Goal: Complete application form

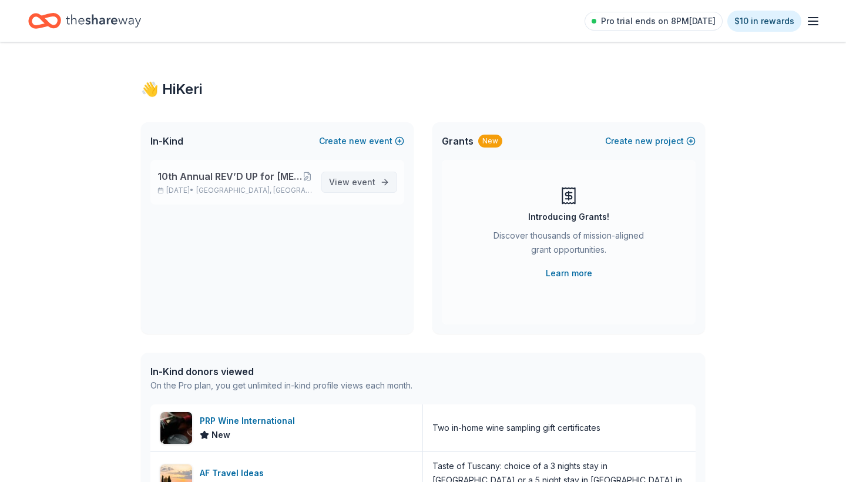
click at [376, 176] on link "View event" at bounding box center [359, 181] width 76 height 21
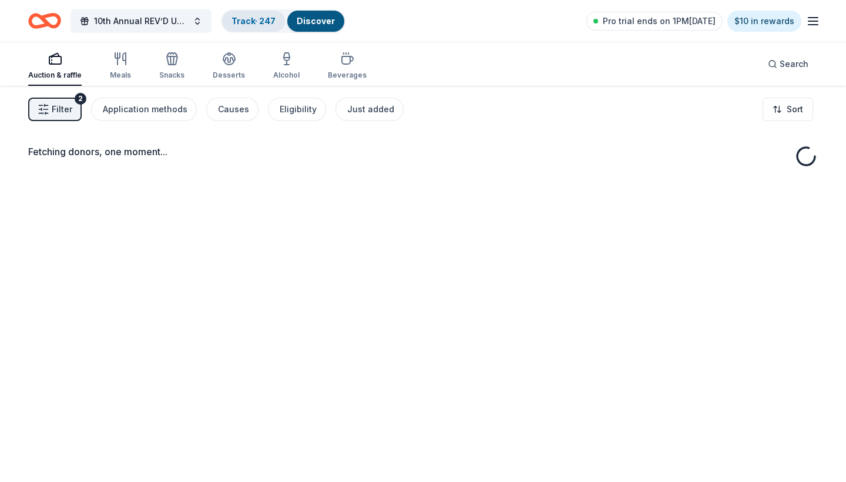
click at [267, 23] on link "Track · 247" at bounding box center [253, 21] width 44 height 10
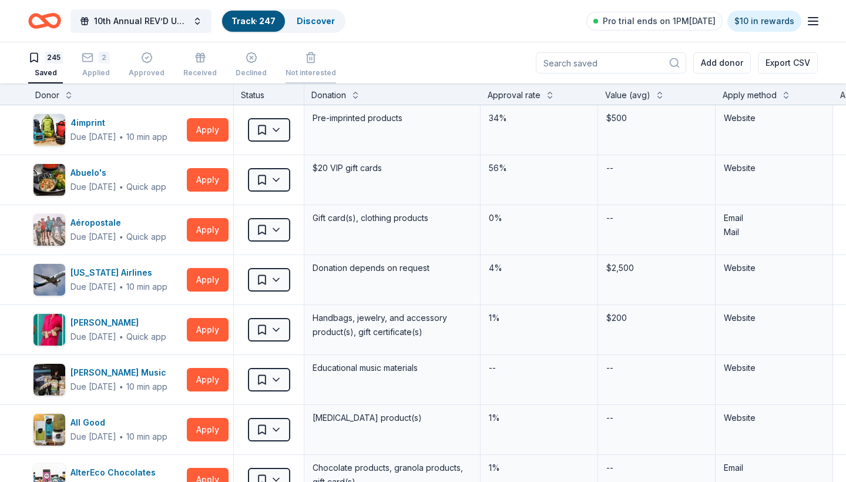
click at [297, 68] on div "Not interested" at bounding box center [310, 72] width 51 height 9
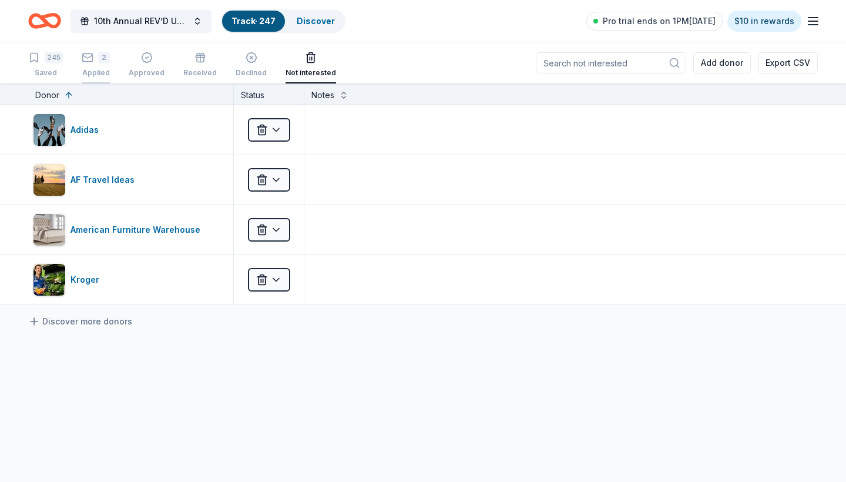
click at [90, 59] on icon "button" at bounding box center [88, 58] width 12 height 12
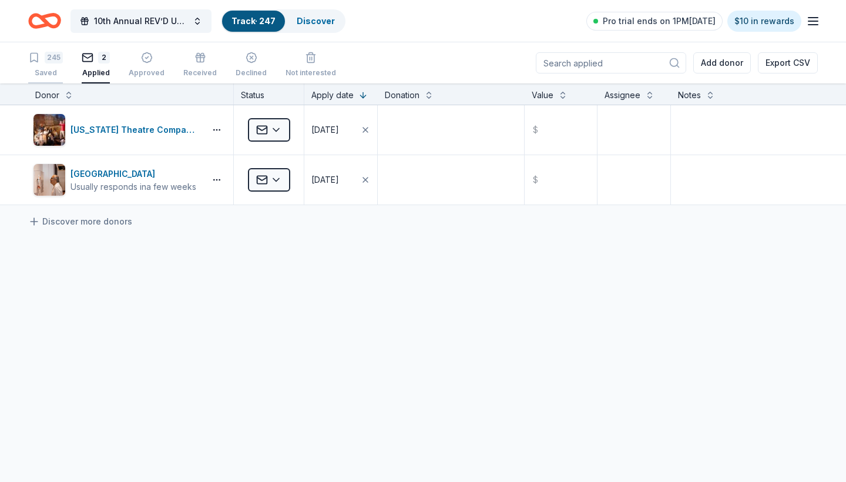
click at [45, 59] on div "245" at bounding box center [54, 58] width 18 height 12
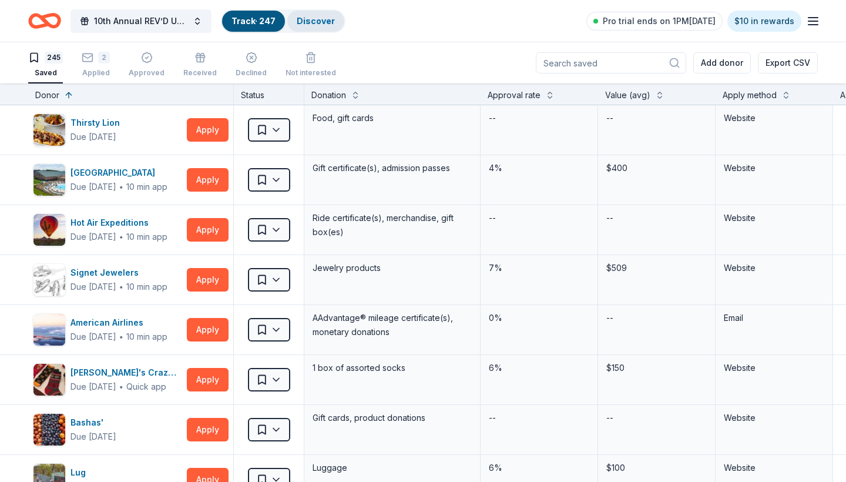
click at [313, 24] on link "Discover" at bounding box center [316, 21] width 38 height 10
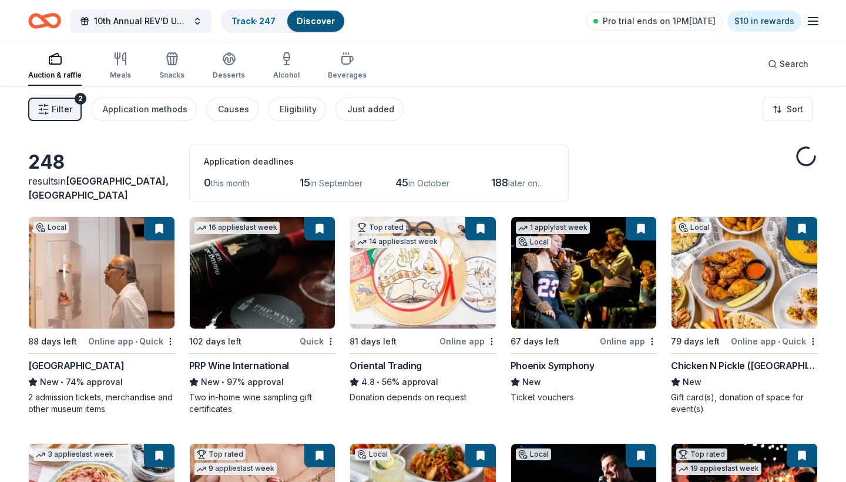
click at [288, 282] on img at bounding box center [263, 273] width 146 height 112
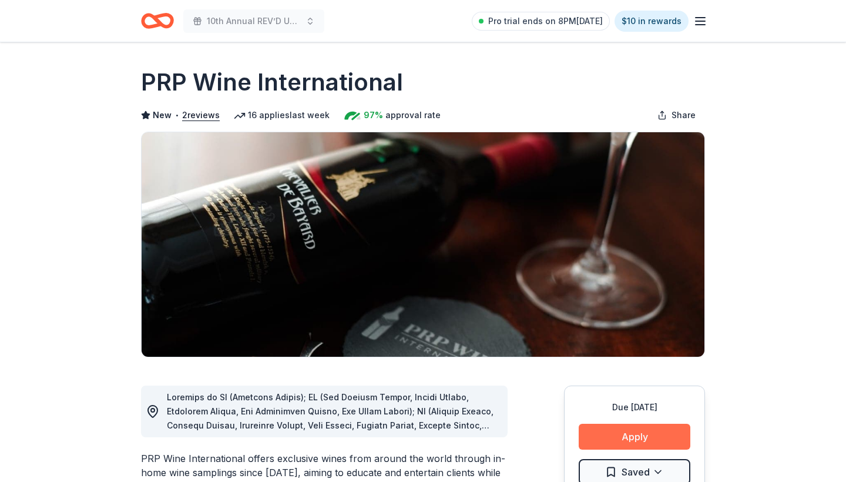
click at [641, 432] on button "Apply" at bounding box center [634, 436] width 112 height 26
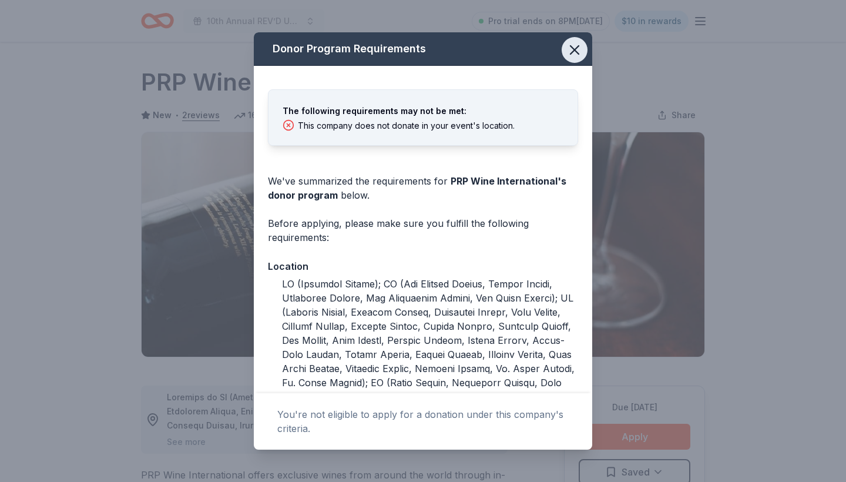
click at [576, 48] on icon "button" at bounding box center [574, 50] width 8 height 8
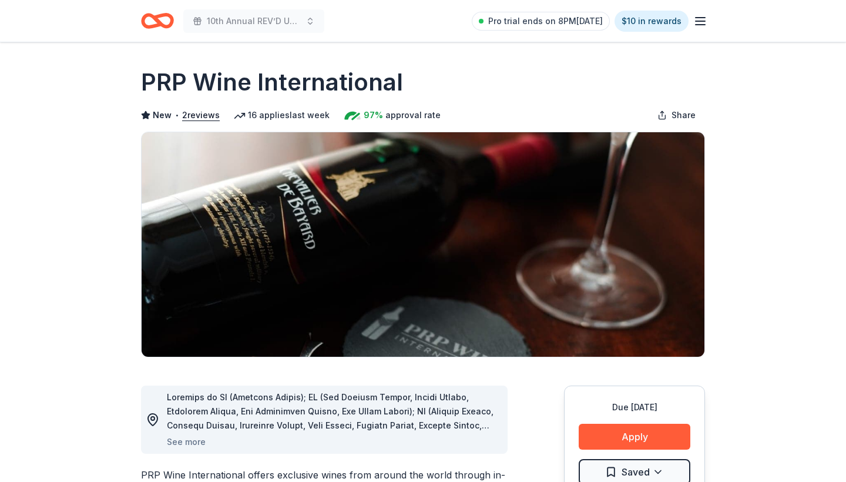
click at [698, 26] on icon "button" at bounding box center [700, 21] width 14 height 14
click at [170, 20] on icon "Home" at bounding box center [157, 21] width 33 height 28
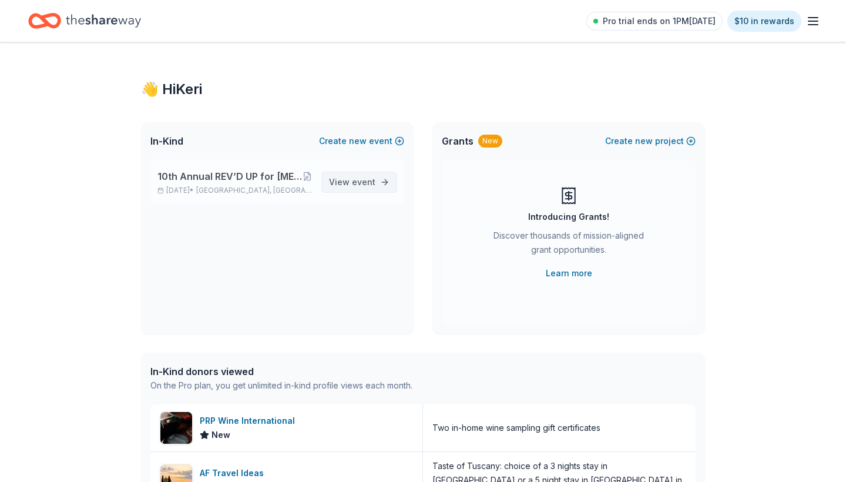
click at [374, 187] on span "View event" at bounding box center [352, 182] width 46 height 14
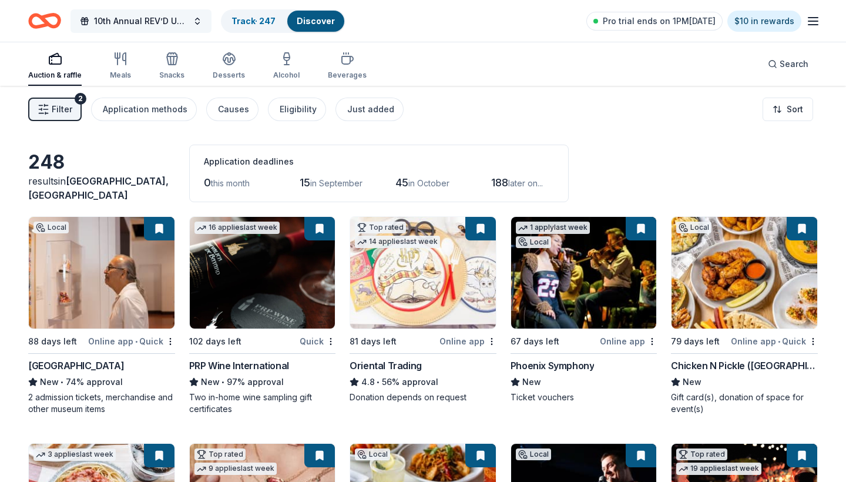
click at [205, 20] on button "10th Annual REV’D UP for [MEDICAL_DATA] Car Show & Special Needs Resource Fair" at bounding box center [140, 20] width 141 height 23
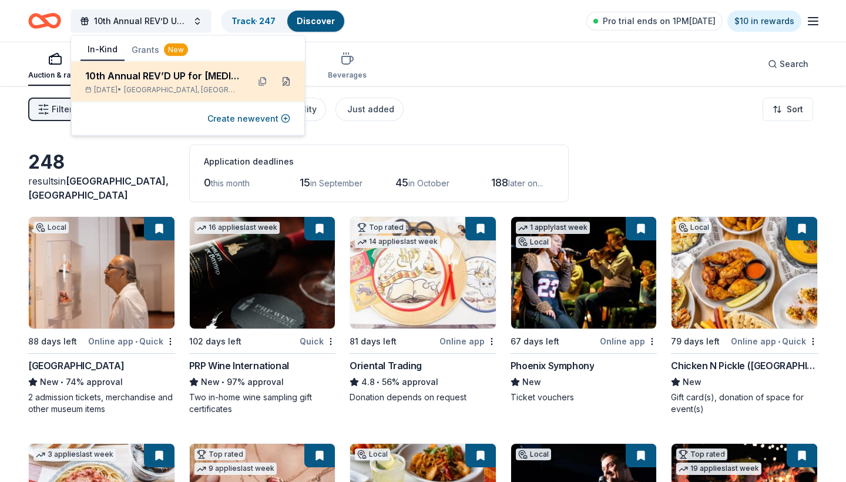
click at [285, 82] on button at bounding box center [286, 81] width 19 height 19
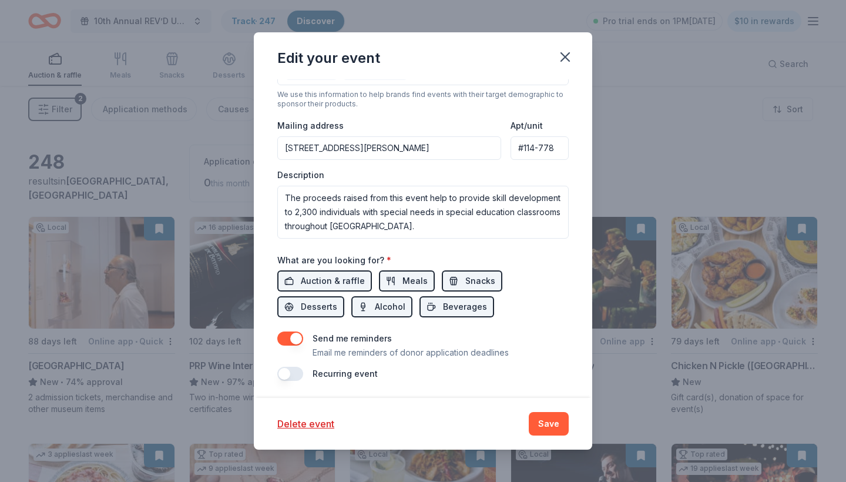
scroll to position [316, 0]
click at [567, 53] on icon "button" at bounding box center [565, 57] width 16 height 16
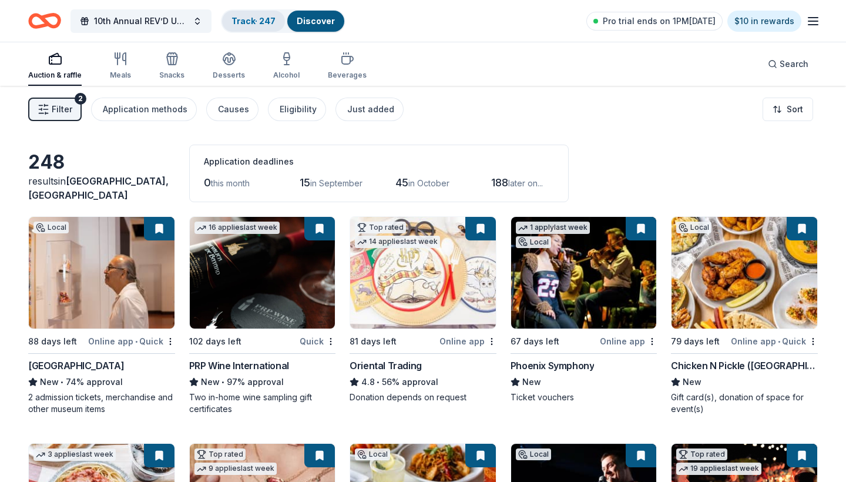
click at [261, 19] on link "Track · 247" at bounding box center [253, 21] width 44 height 10
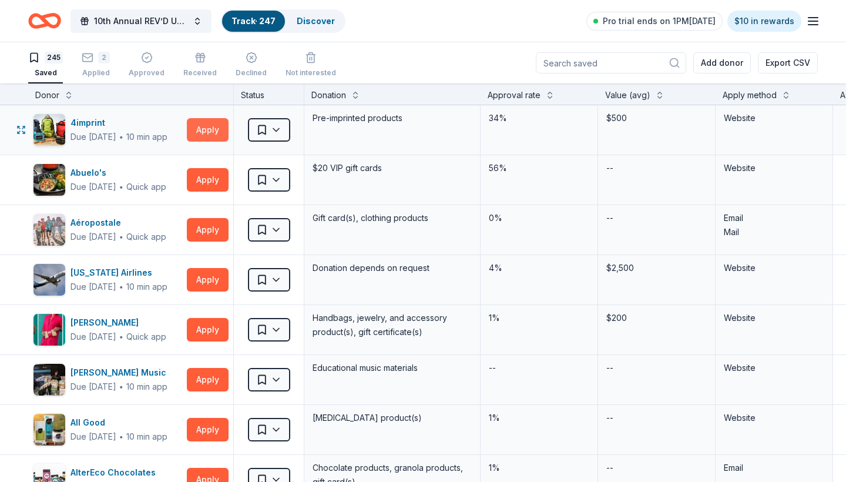
click at [208, 130] on button "Apply" at bounding box center [208, 129] width 42 height 23
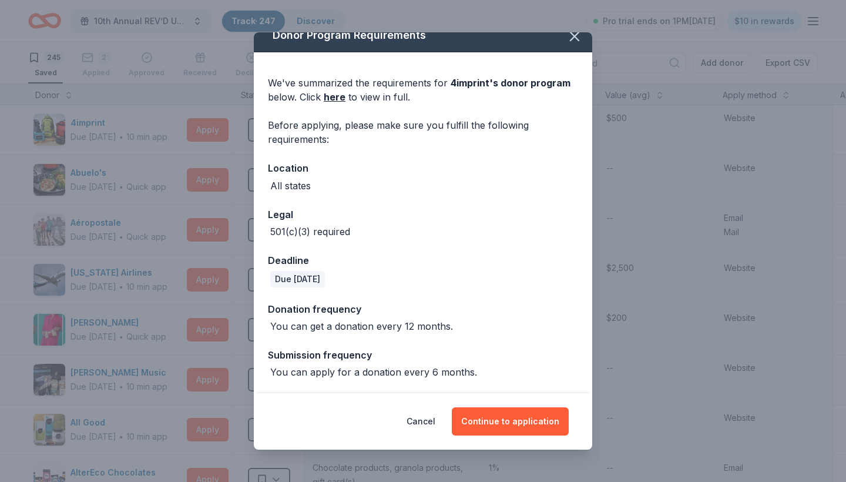
scroll to position [13, 0]
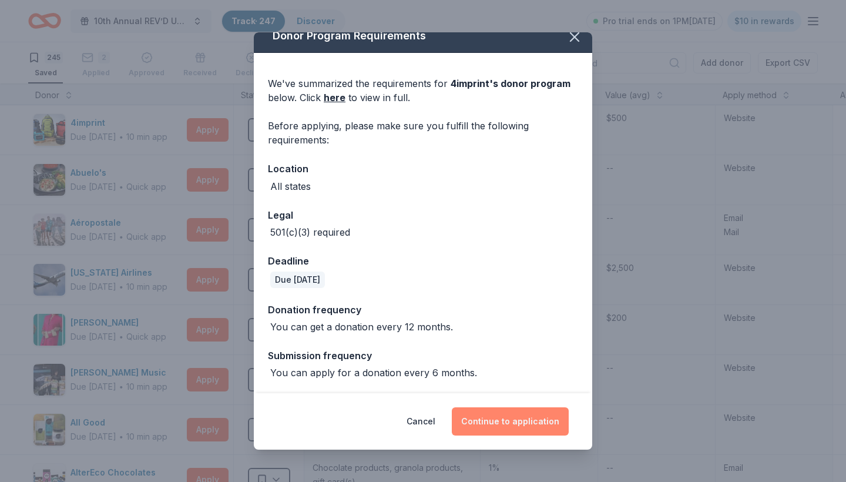
click at [495, 425] on button "Continue to application" at bounding box center [510, 421] width 117 height 28
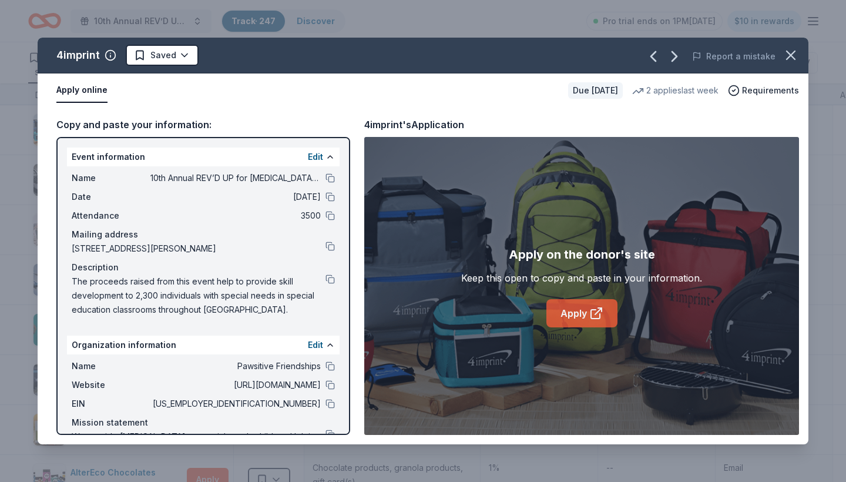
click at [583, 320] on link "Apply" at bounding box center [581, 313] width 71 height 28
click at [788, 58] on icon "button" at bounding box center [790, 55] width 8 height 8
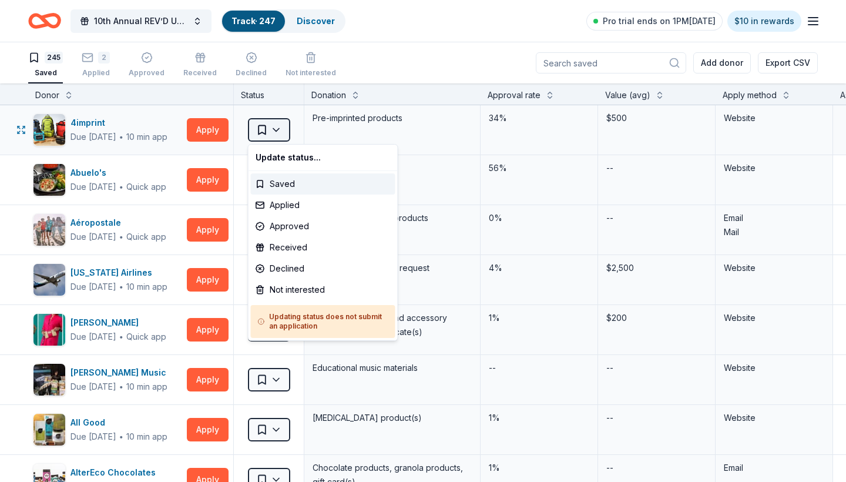
click at [274, 131] on html "10th Annual REV’D UP for Autism Car Show & Special Needs Resource Fair Track · …" at bounding box center [423, 241] width 846 height 482
click at [295, 287] on div "Not interested" at bounding box center [323, 289] width 144 height 21
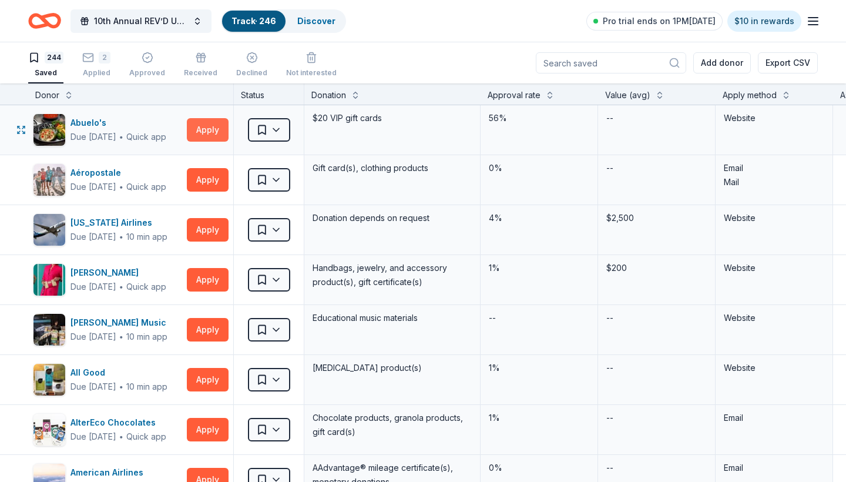
click at [208, 128] on button "Apply" at bounding box center [208, 129] width 42 height 23
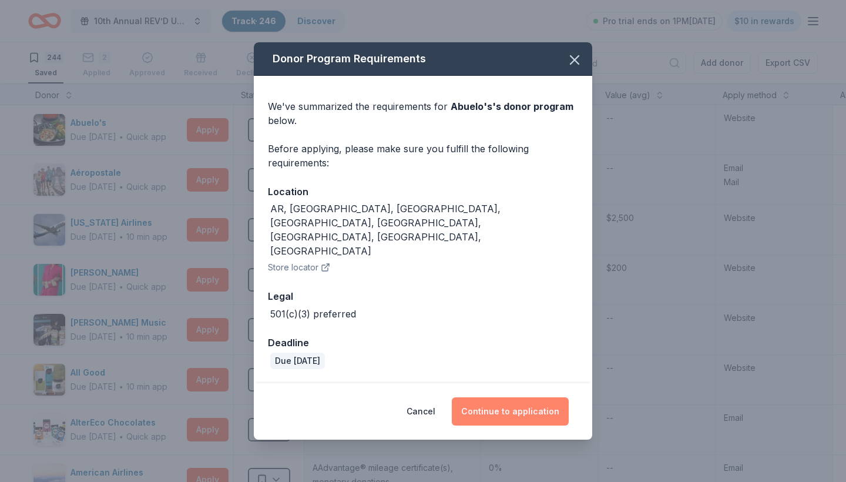
click at [522, 397] on button "Continue to application" at bounding box center [510, 411] width 117 height 28
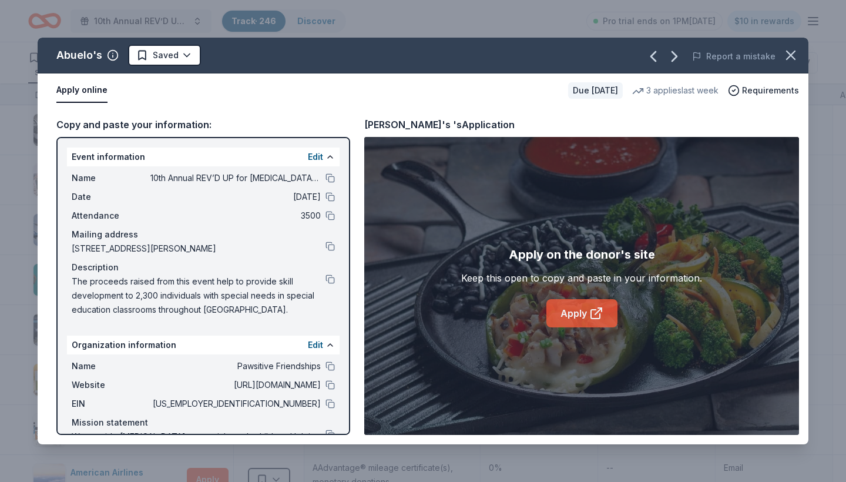
click at [567, 314] on link "Apply" at bounding box center [581, 313] width 71 height 28
click at [798, 57] on icon "button" at bounding box center [790, 55] width 16 height 16
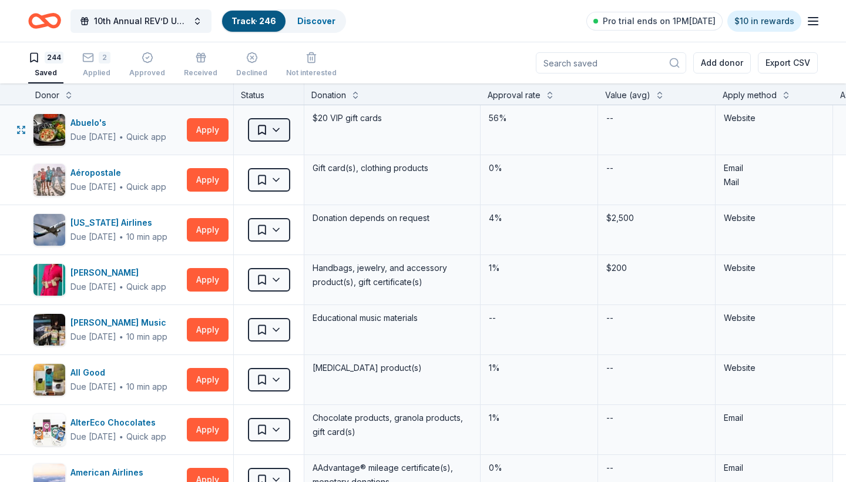
click at [275, 131] on html "10th Annual REV’D UP for Autism Car Show & Special Needs Resource Fair Track · …" at bounding box center [423, 241] width 846 height 482
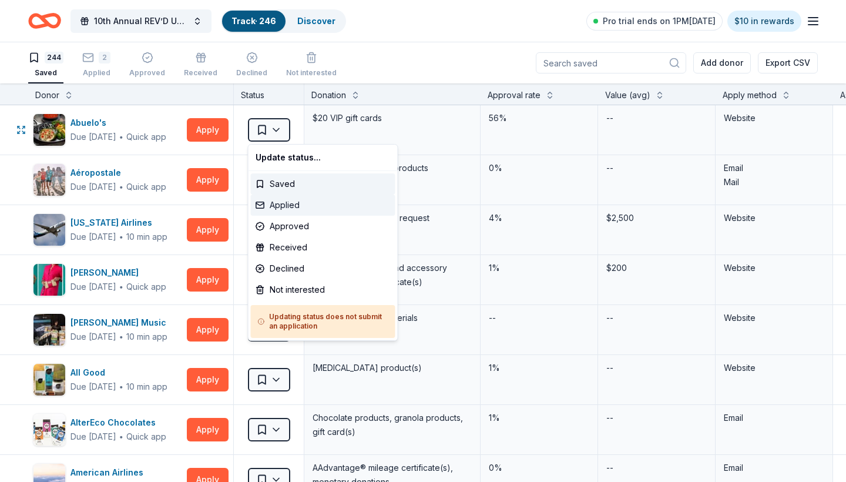
click at [284, 207] on div "Applied" at bounding box center [323, 204] width 144 height 21
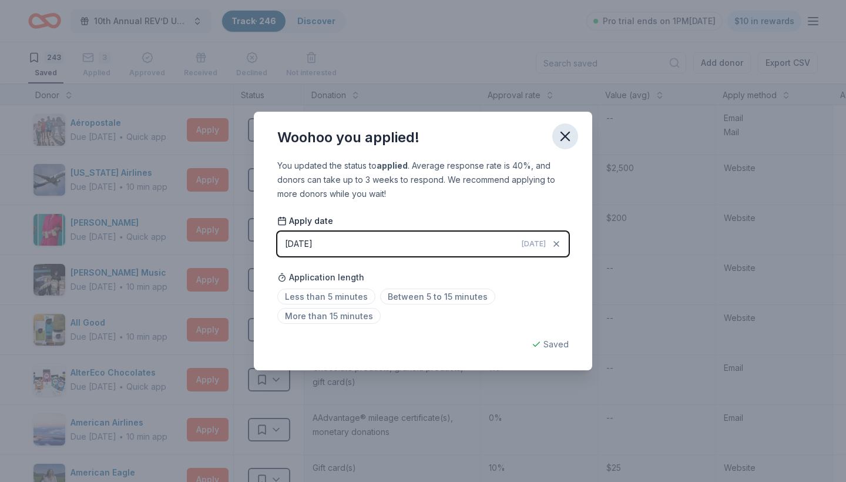
click at [566, 135] on icon "button" at bounding box center [565, 136] width 8 height 8
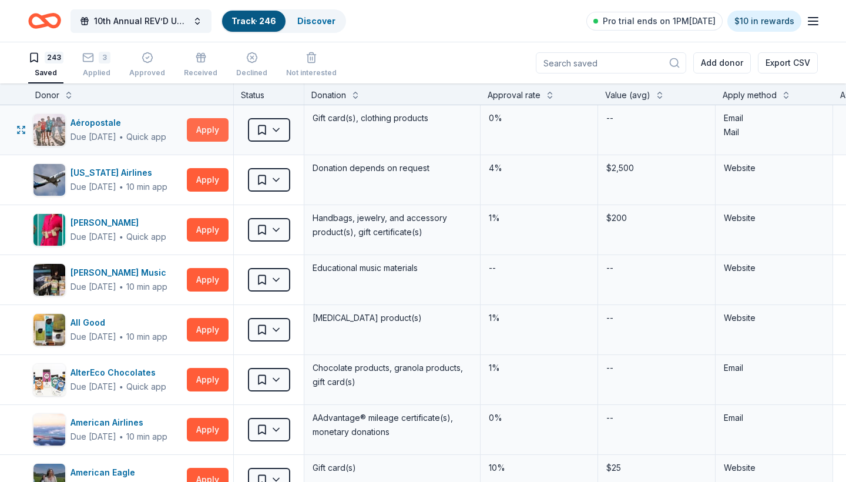
click at [209, 134] on button "Apply" at bounding box center [208, 129] width 42 height 23
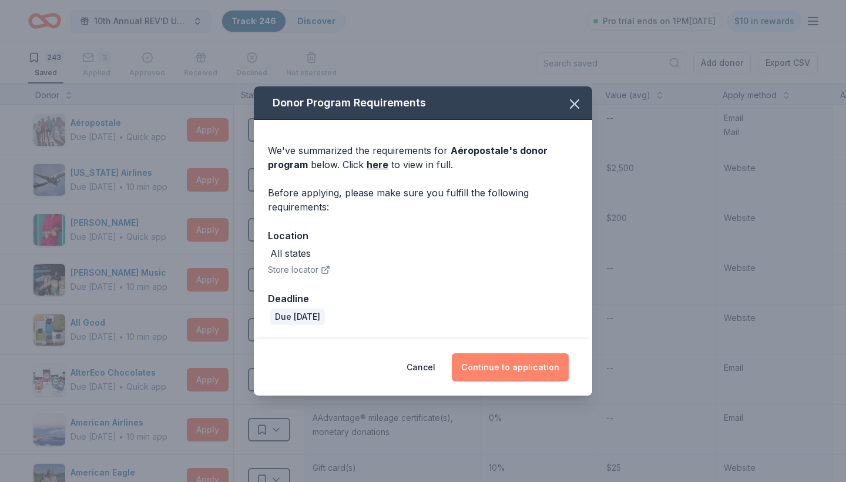
click at [506, 370] on button "Continue to application" at bounding box center [510, 367] width 117 height 28
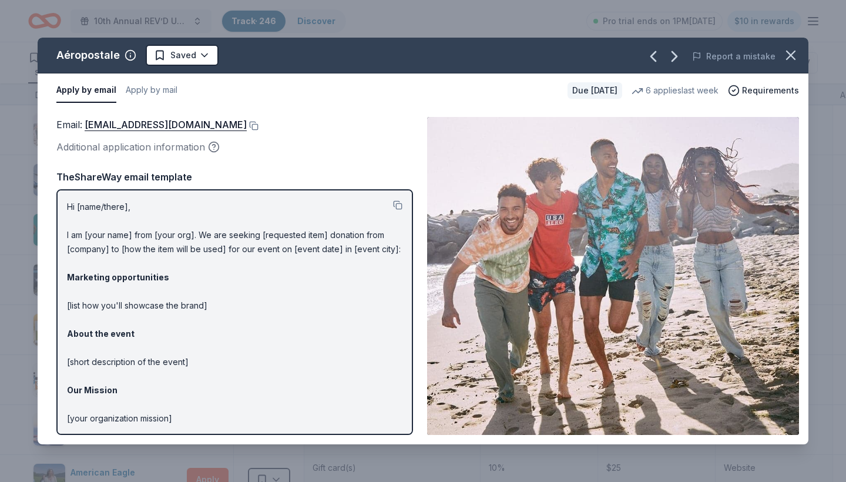
scroll to position [0, 0]
click at [160, 89] on button "Apply by mail" at bounding box center [152, 90] width 52 height 25
click at [105, 87] on button "Apply by email" at bounding box center [84, 90] width 57 height 25
click at [258, 126] on button at bounding box center [253, 125] width 12 height 9
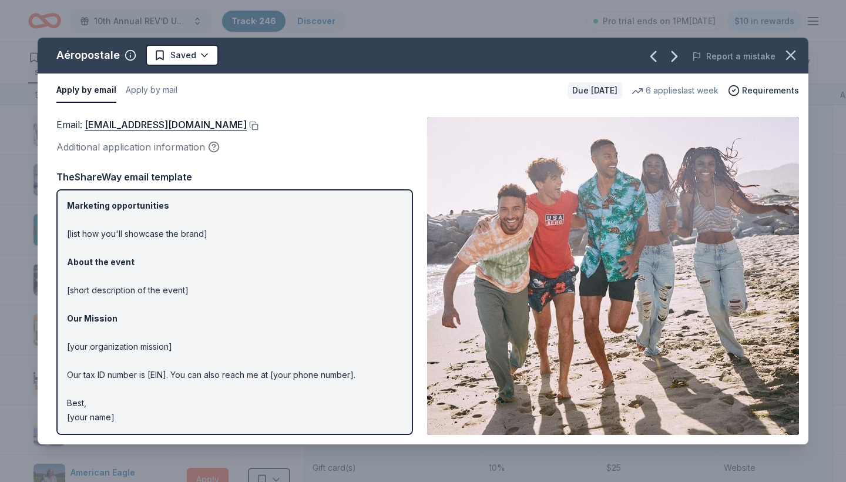
scroll to position [71, 0]
click at [258, 123] on button at bounding box center [253, 125] width 12 height 9
click at [204, 55] on html "10th Annual REV’D UP for Autism Car Show & Special Needs Resource Fair Track · …" at bounding box center [423, 241] width 846 height 482
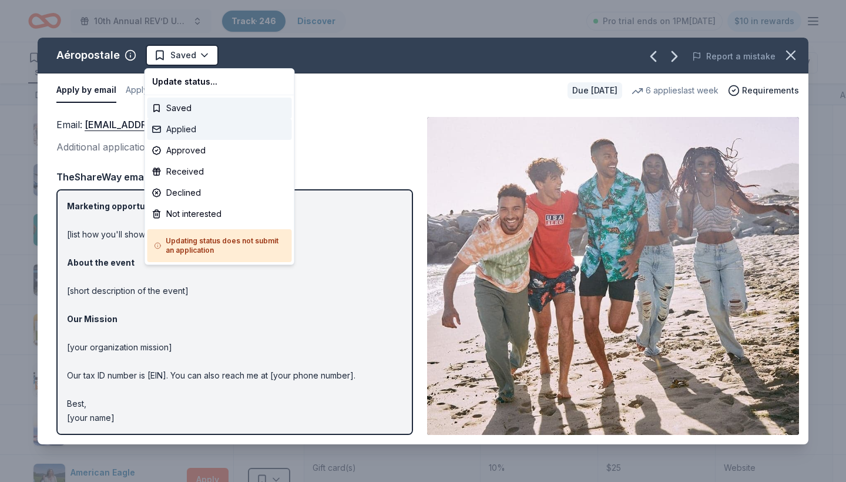
click at [190, 136] on div "Applied" at bounding box center [219, 129] width 144 height 21
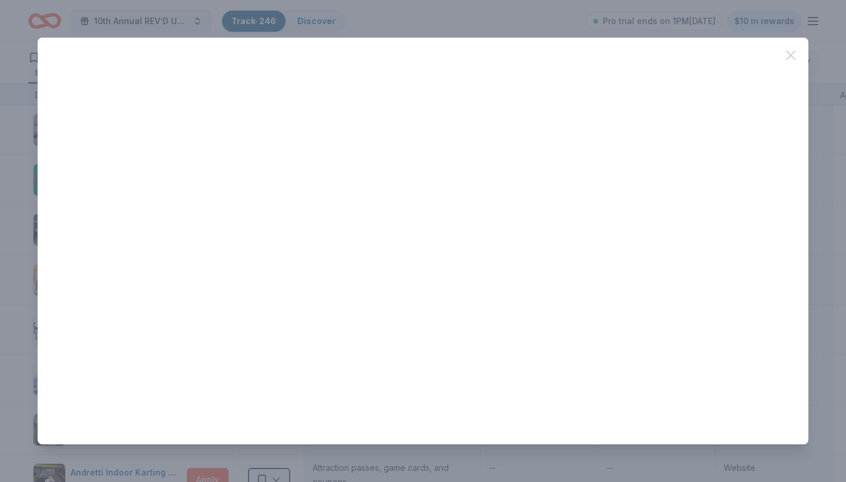
click at [790, 481] on div at bounding box center [423, 482] width 846 height 0
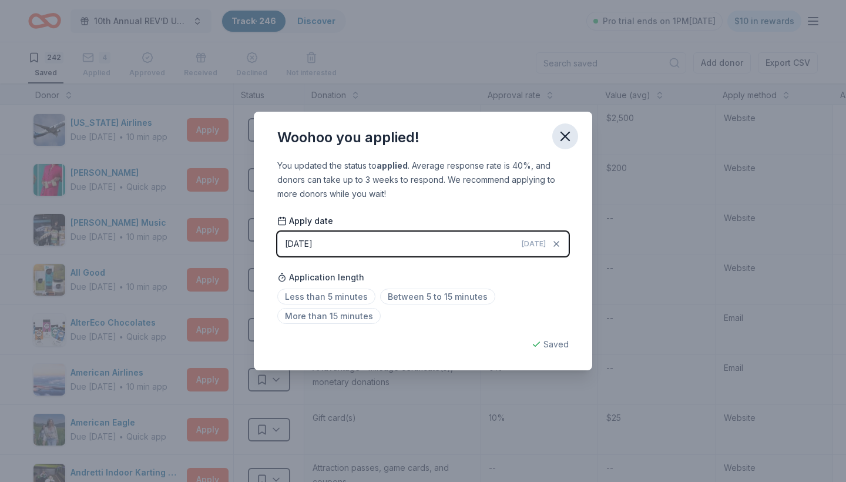
click at [567, 137] on icon "button" at bounding box center [565, 136] width 16 height 16
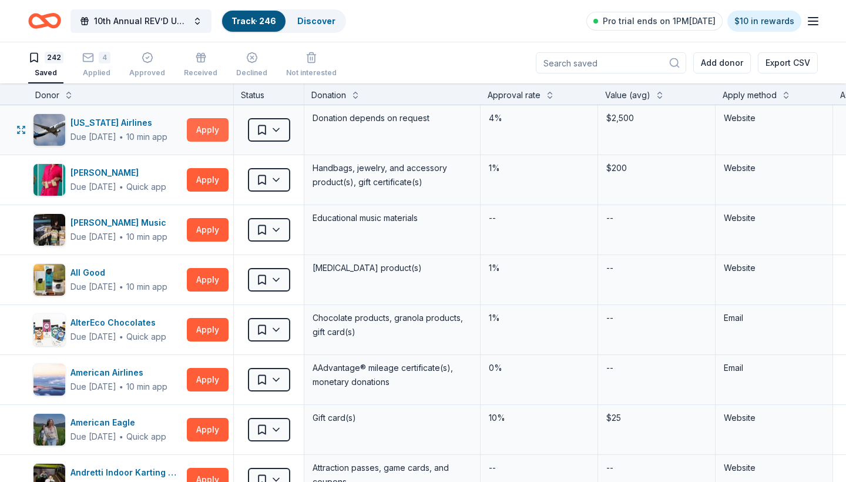
click at [204, 126] on button "Apply" at bounding box center [208, 129] width 42 height 23
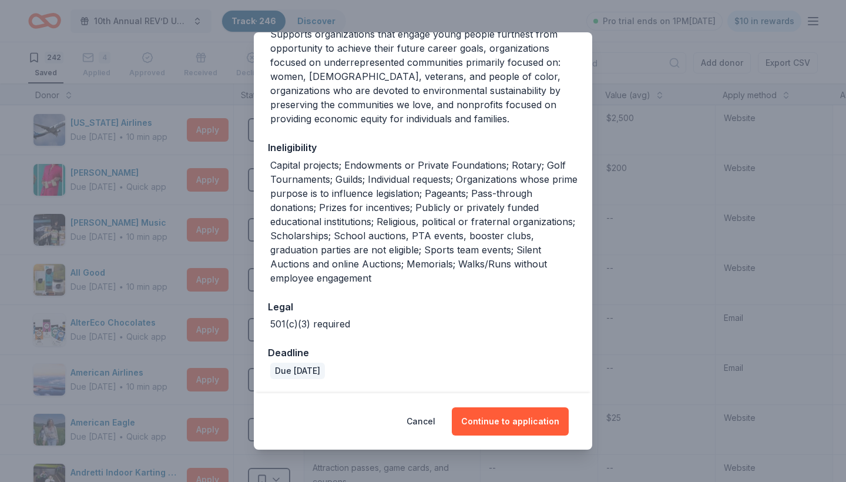
scroll to position [210, 0]
click at [519, 423] on button "Continue to application" at bounding box center [510, 421] width 117 height 28
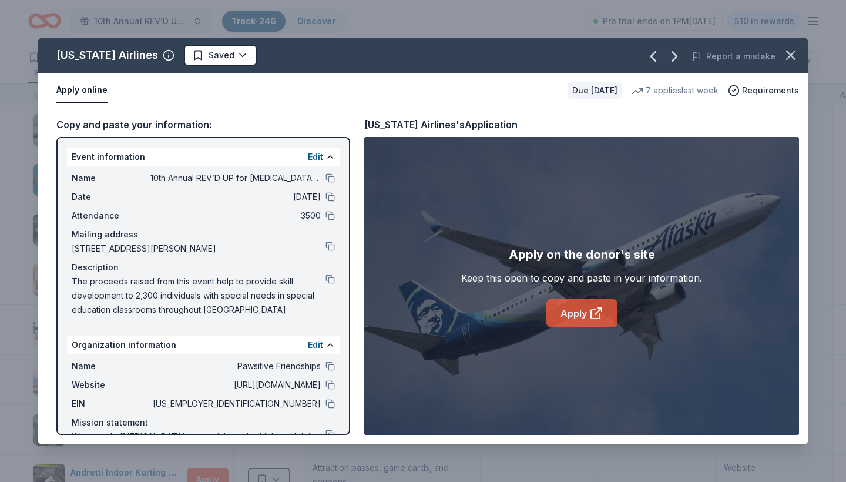
click at [565, 312] on link "Apply" at bounding box center [581, 313] width 71 height 28
click at [214, 56] on html "10th Annual REV’D UP for Autism Car Show & Special Needs Resource Fair Track · …" at bounding box center [423, 241] width 846 height 482
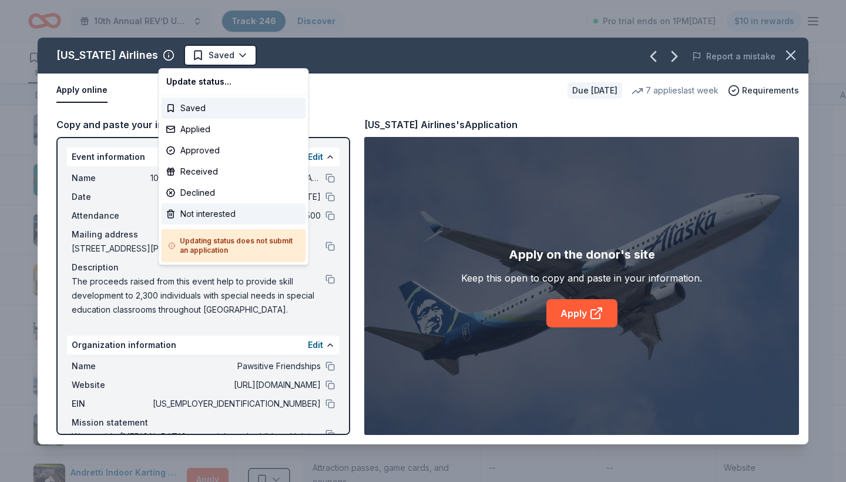
click at [207, 214] on div "Not interested" at bounding box center [234, 213] width 144 height 21
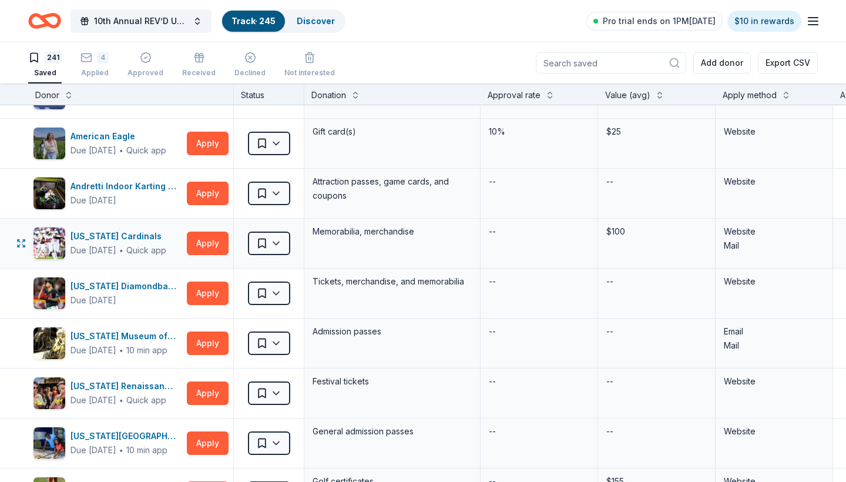
scroll to position [257, 0]
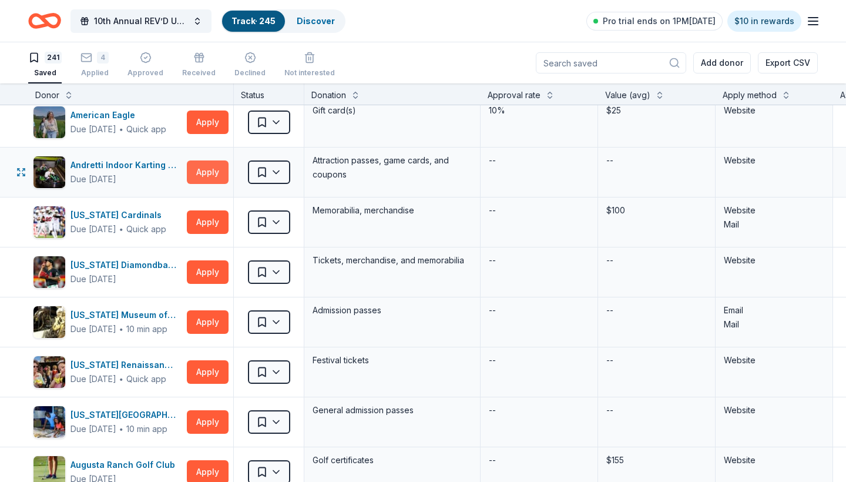
click at [206, 173] on button "Apply" at bounding box center [208, 171] width 42 height 23
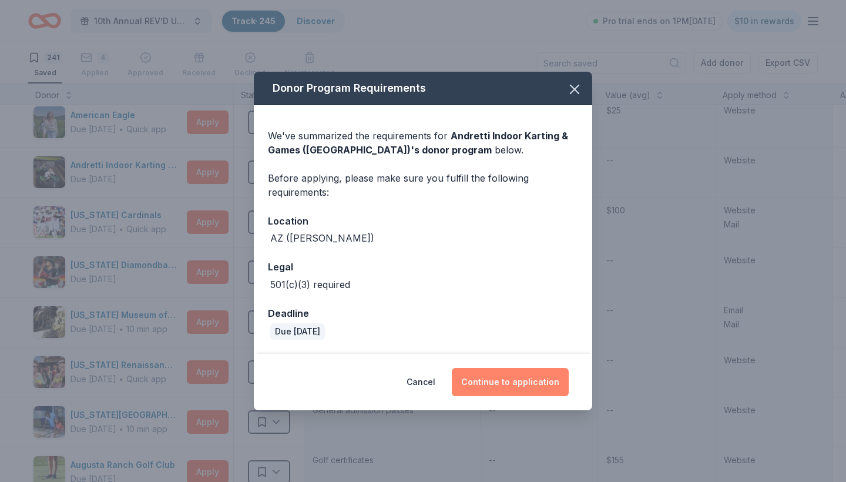
click at [497, 378] on button "Continue to application" at bounding box center [510, 382] width 117 height 28
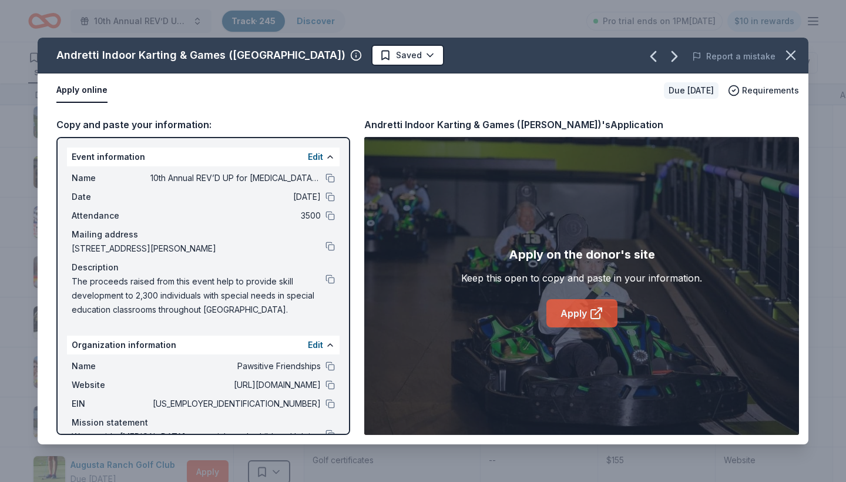
click at [576, 311] on link "Apply" at bounding box center [581, 313] width 71 height 28
click at [360, 55] on html "10th Annual REV’D UP for Autism Car Show & Special Needs Resource Fair Track · …" at bounding box center [423, 241] width 846 height 482
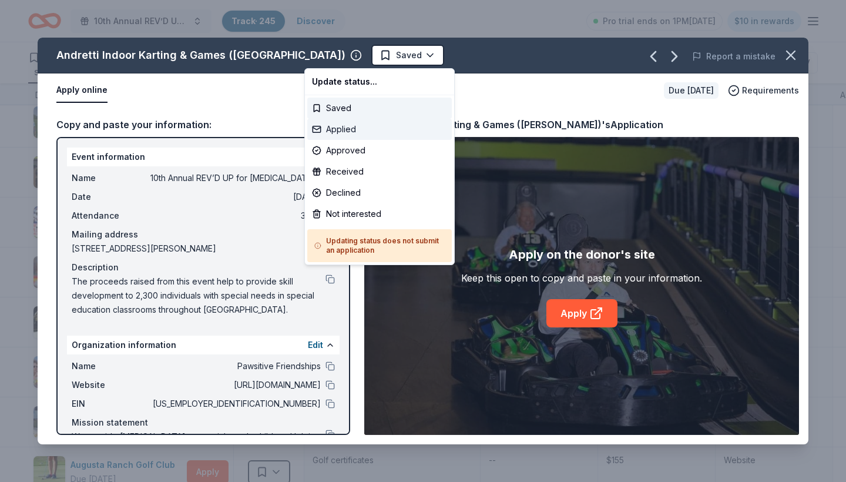
click at [345, 130] on div "Applied" at bounding box center [379, 129] width 144 height 21
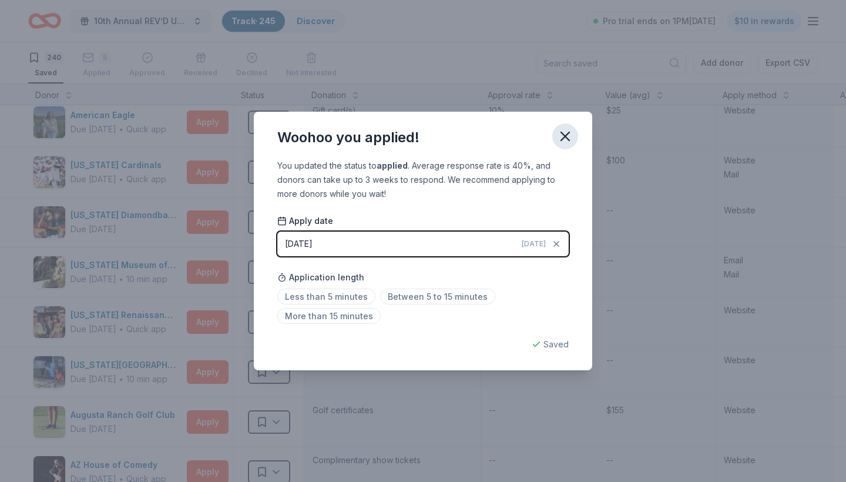
click at [567, 134] on icon "button" at bounding box center [565, 136] width 8 height 8
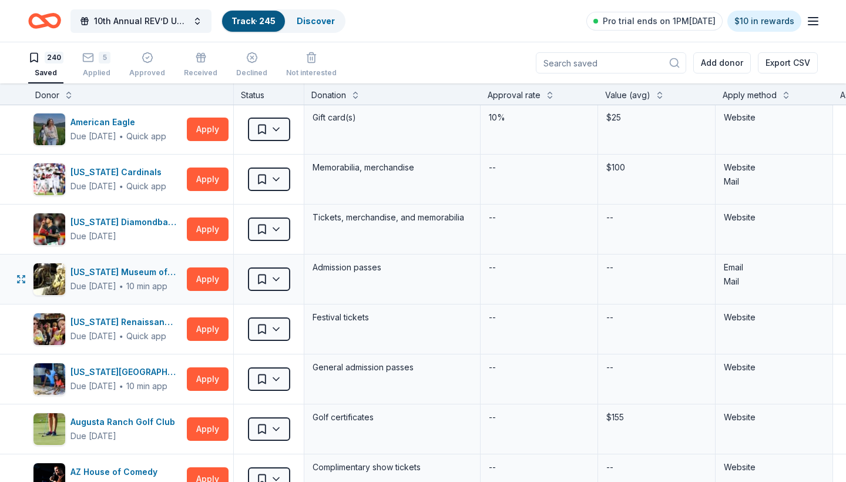
scroll to position [254, 0]
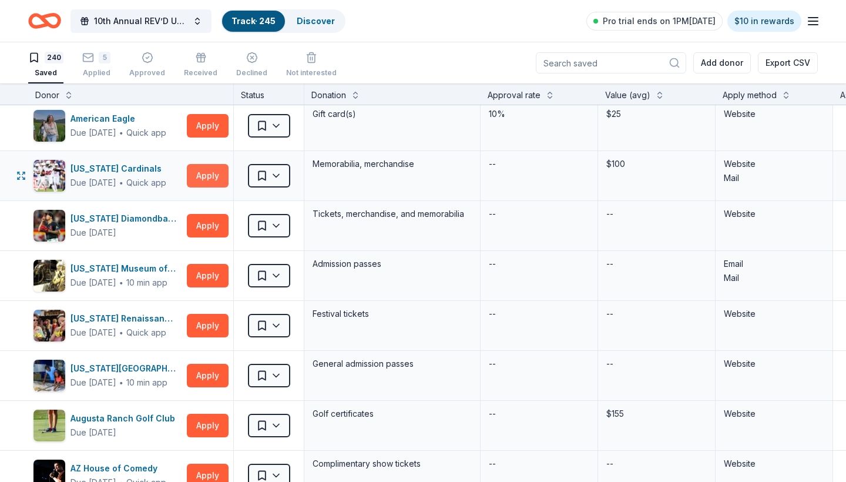
click at [206, 171] on button "Apply" at bounding box center [208, 175] width 42 height 23
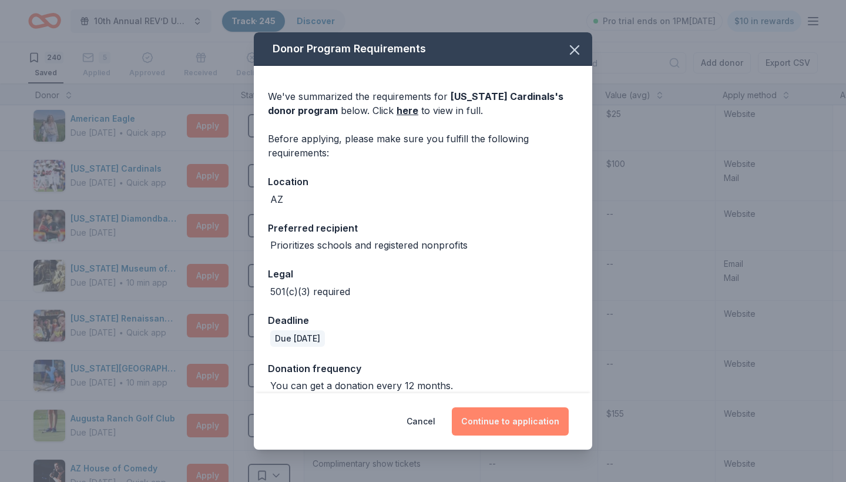
click at [513, 427] on button "Continue to application" at bounding box center [510, 421] width 117 height 28
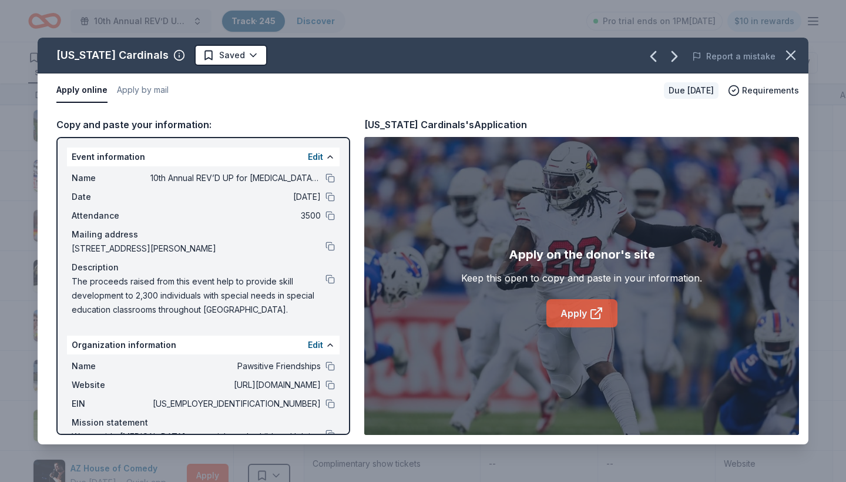
click at [575, 317] on link "Apply" at bounding box center [581, 313] width 71 height 28
click at [791, 56] on icon "button" at bounding box center [790, 55] width 8 height 8
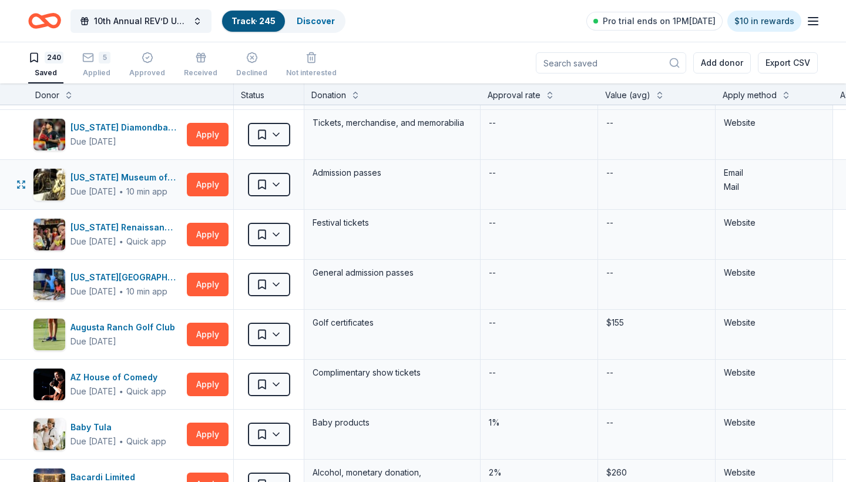
scroll to position [351, 0]
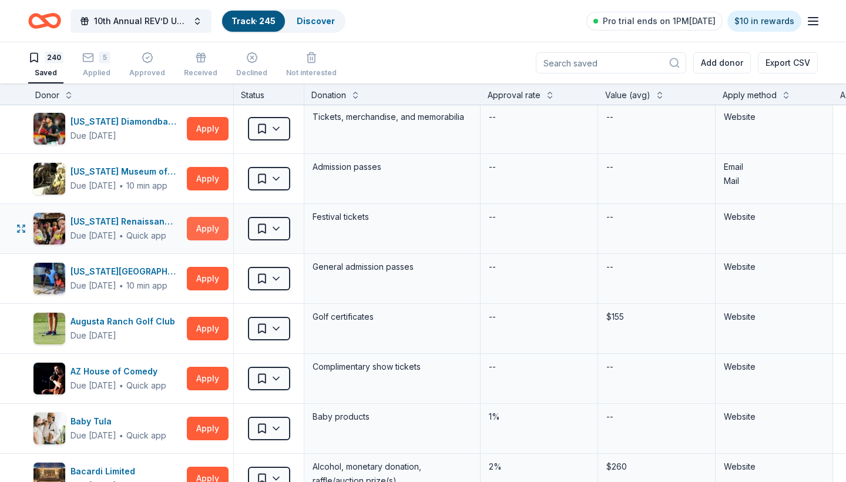
click at [208, 227] on button "Apply" at bounding box center [208, 228] width 42 height 23
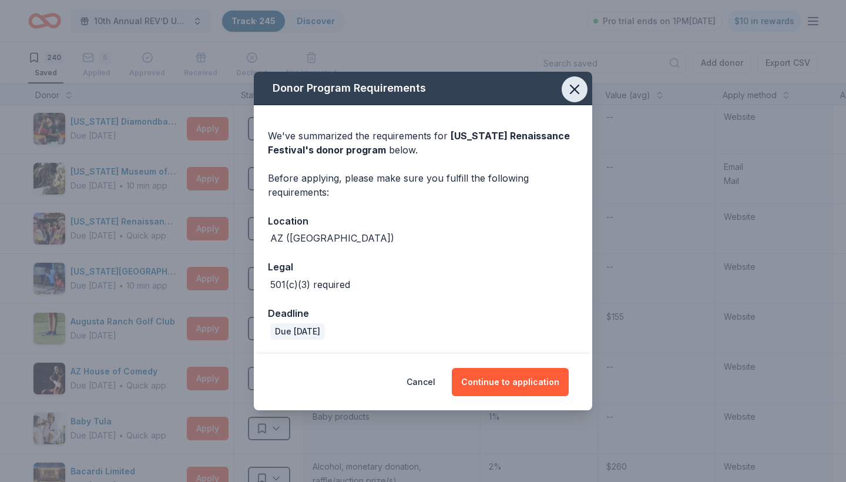
click at [573, 99] on button "button" at bounding box center [574, 89] width 26 height 26
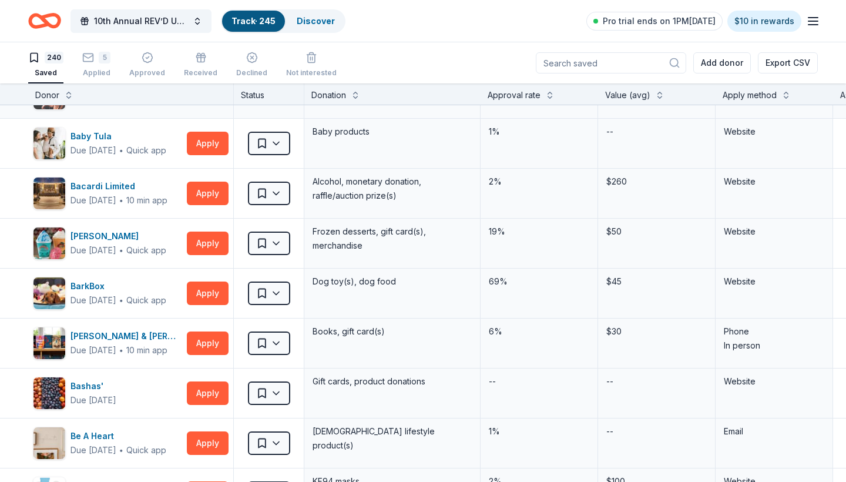
scroll to position [644, 0]
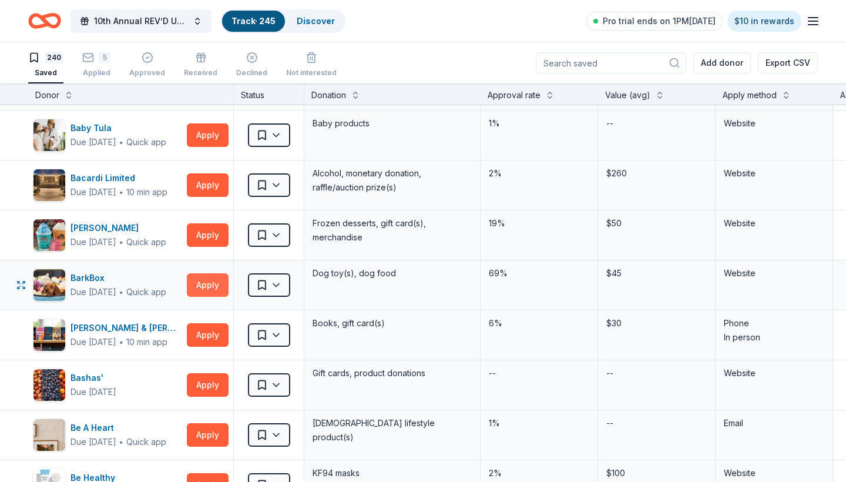
click at [210, 283] on button "Apply" at bounding box center [208, 284] width 42 height 23
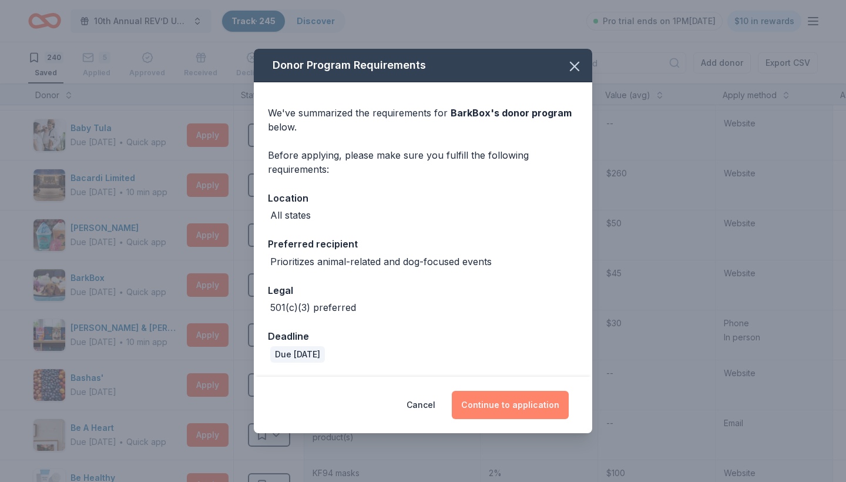
click at [504, 402] on button "Continue to application" at bounding box center [510, 405] width 117 height 28
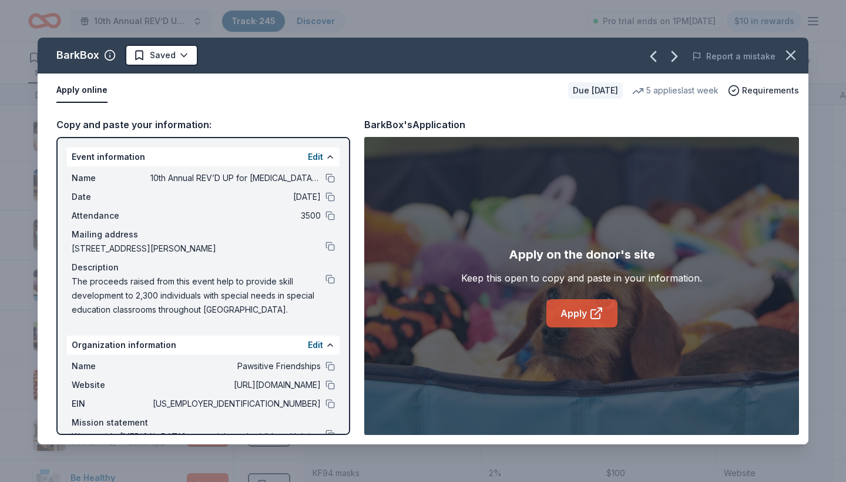
click at [572, 314] on link "Apply" at bounding box center [581, 313] width 71 height 28
click at [795, 56] on icon "button" at bounding box center [790, 55] width 16 height 16
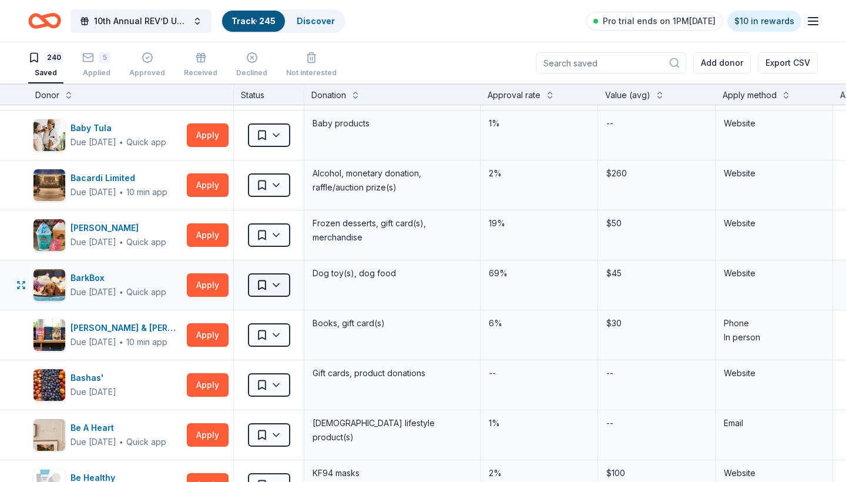
click at [281, 284] on html "10th Annual REV’D UP for Autism Car Show & Special Needs Resource Fair Track · …" at bounding box center [423, 241] width 846 height 482
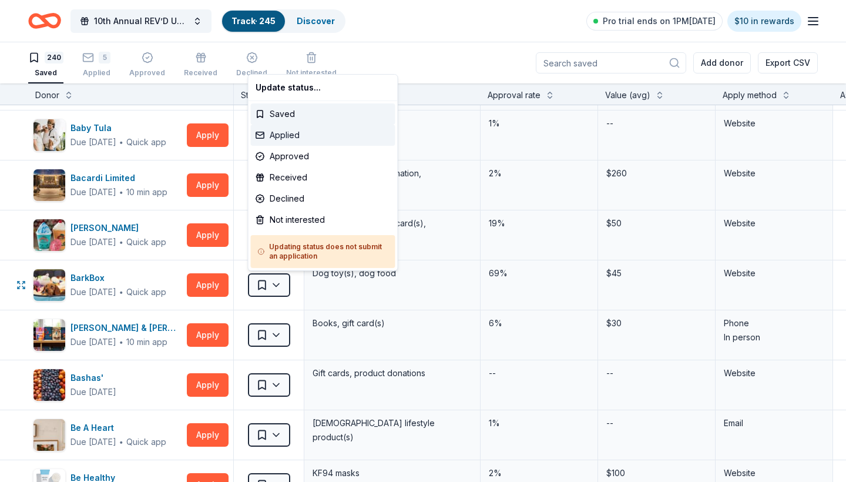
click at [295, 130] on div "Applied" at bounding box center [323, 135] width 144 height 21
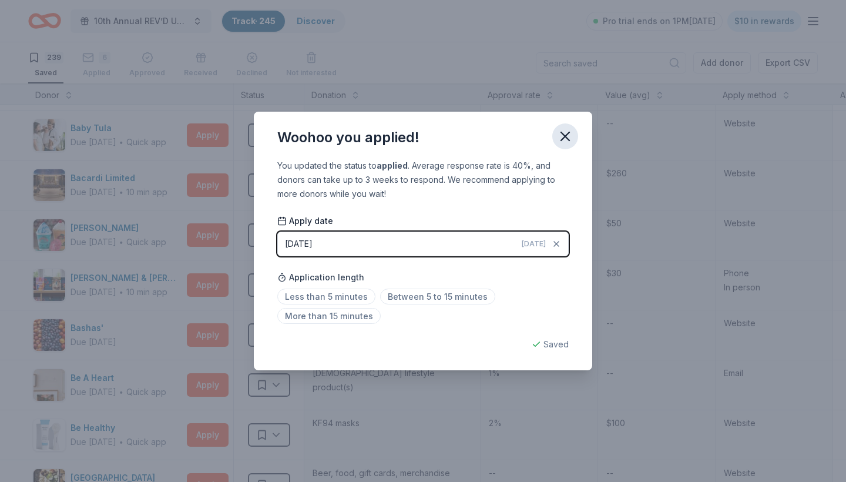
click at [566, 134] on icon "button" at bounding box center [565, 136] width 16 height 16
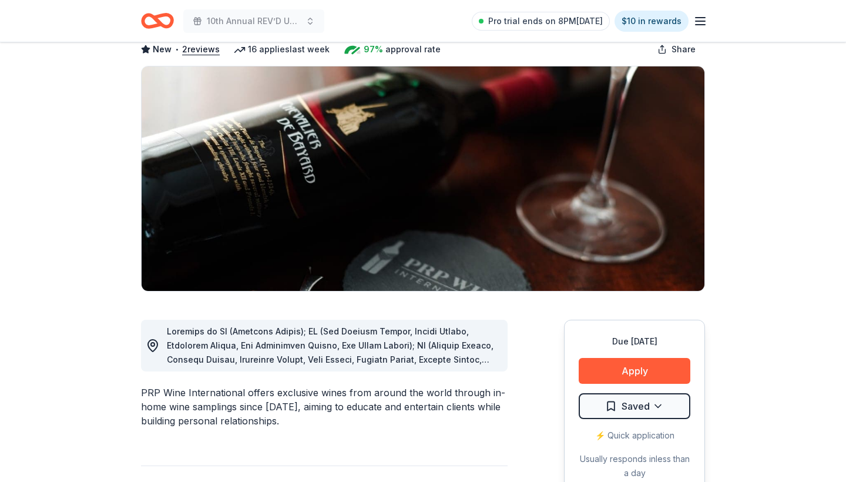
scroll to position [80, 0]
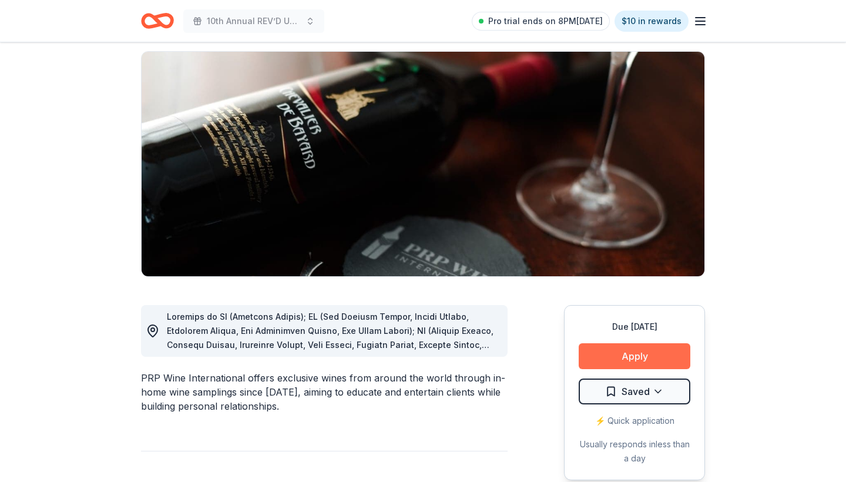
click at [630, 352] on button "Apply" at bounding box center [634, 356] width 112 height 26
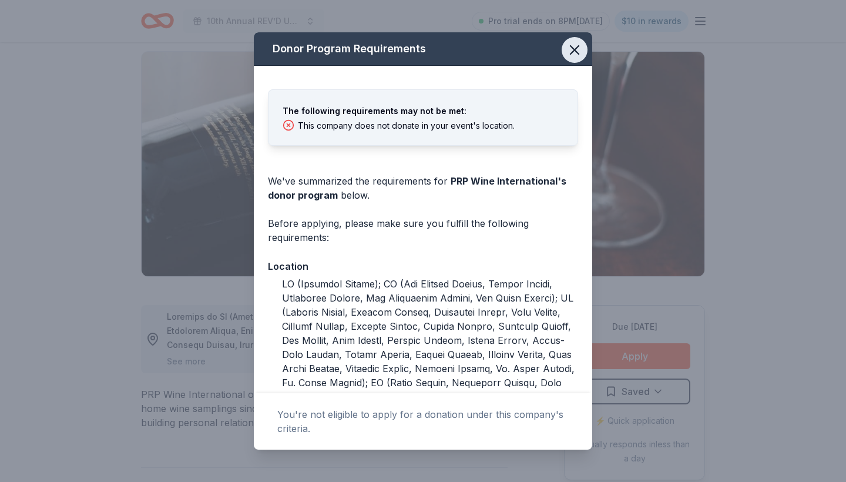
click at [577, 57] on icon "button" at bounding box center [574, 50] width 16 height 16
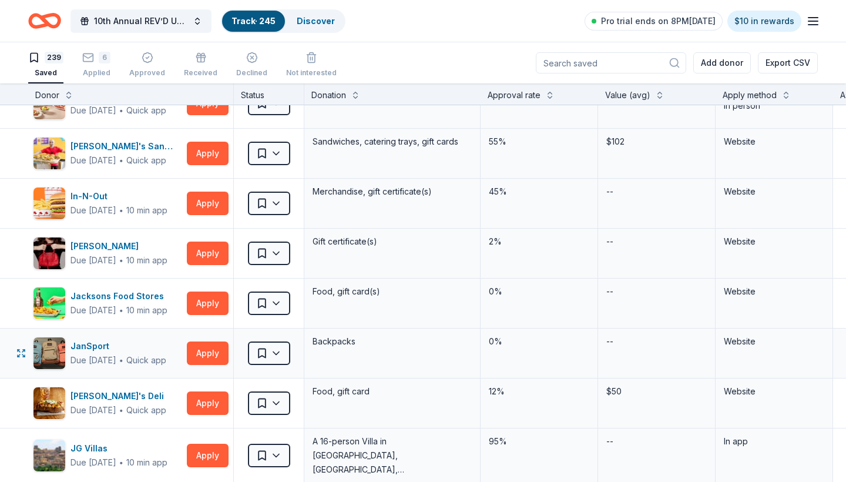
scroll to position [5231, 0]
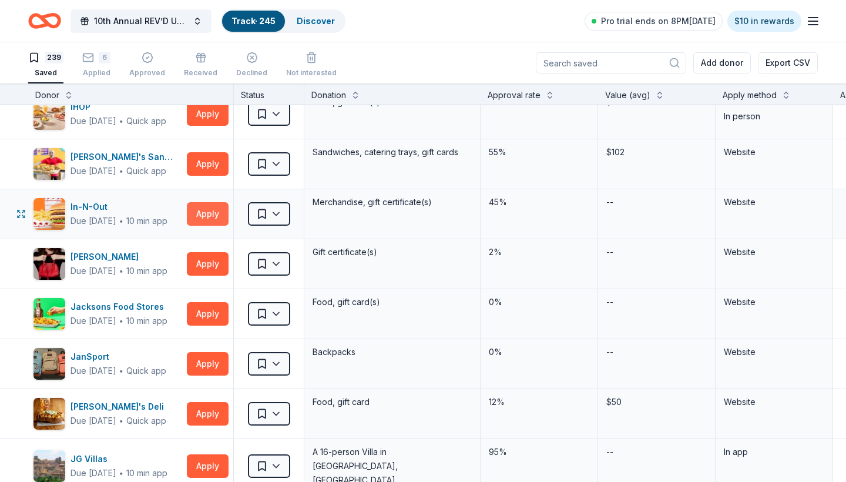
click at [209, 211] on button "Apply" at bounding box center [208, 213] width 42 height 23
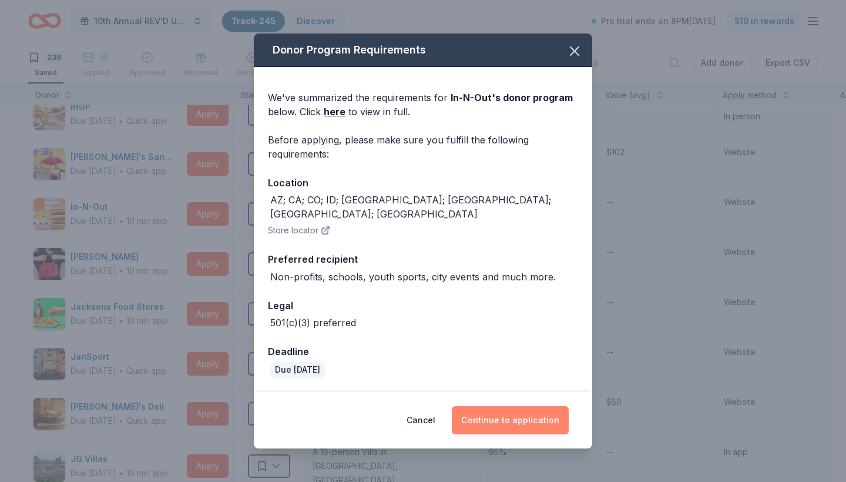
click at [489, 415] on button "Continue to application" at bounding box center [510, 420] width 117 height 28
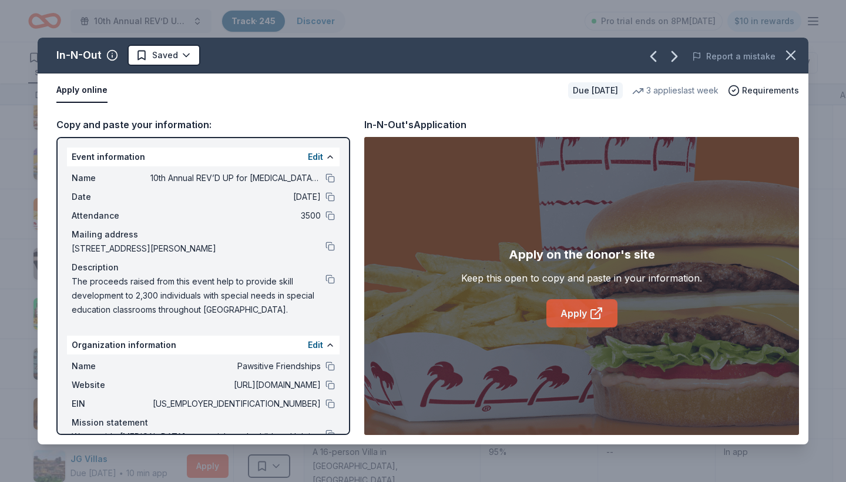
click at [565, 317] on link "Apply" at bounding box center [581, 313] width 71 height 28
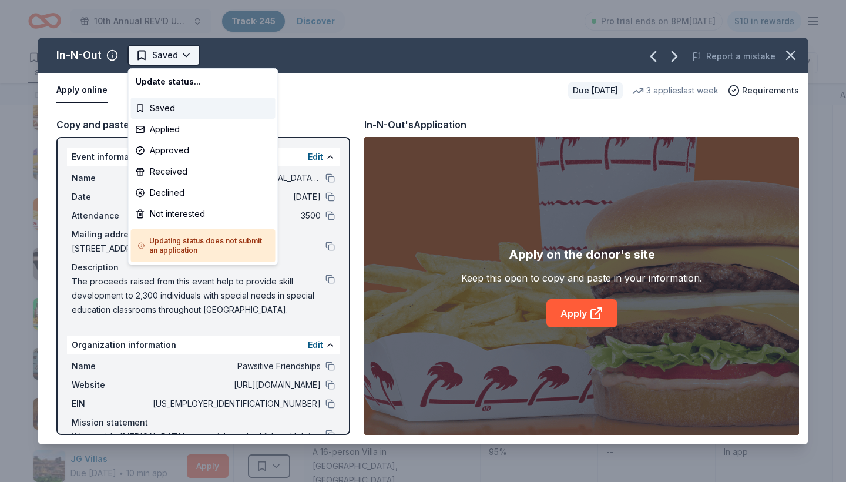
click at [194, 55] on html "10th Annual REV’D UP for [MEDICAL_DATA] Car Show & Special Needs Resource Fair …" at bounding box center [423, 241] width 846 height 482
click at [174, 131] on div "Applied" at bounding box center [203, 129] width 144 height 21
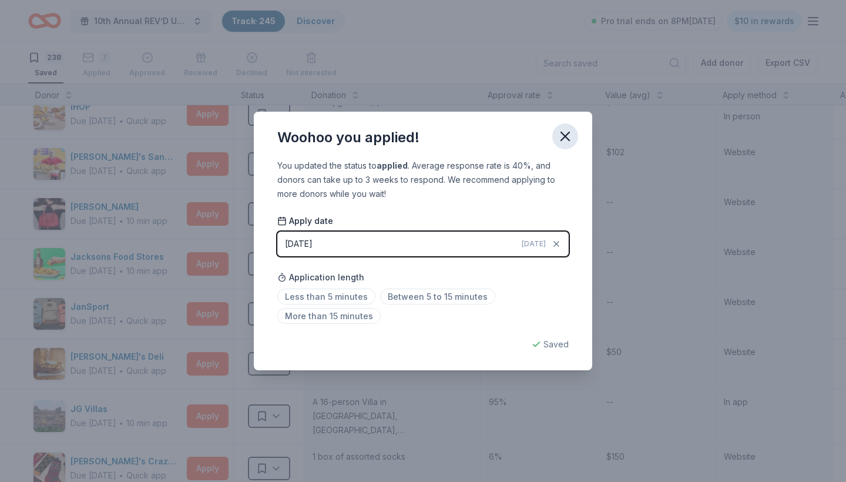
click at [561, 138] on icon "button" at bounding box center [565, 136] width 16 height 16
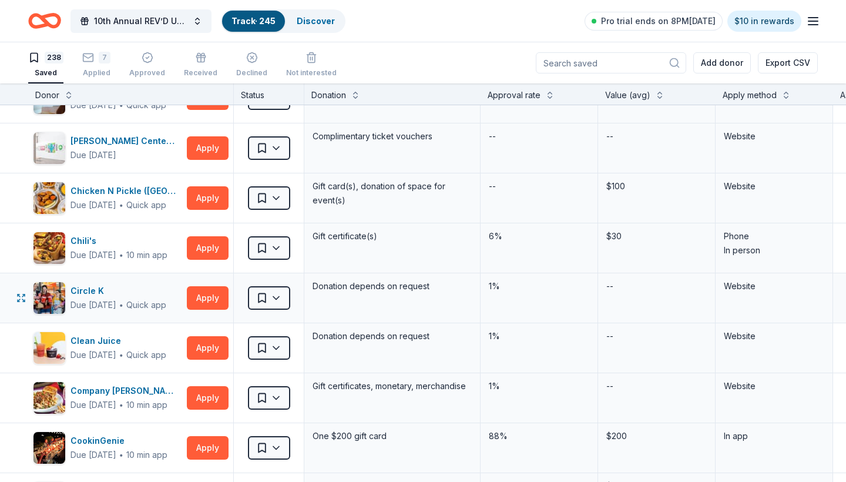
scroll to position [2383, 0]
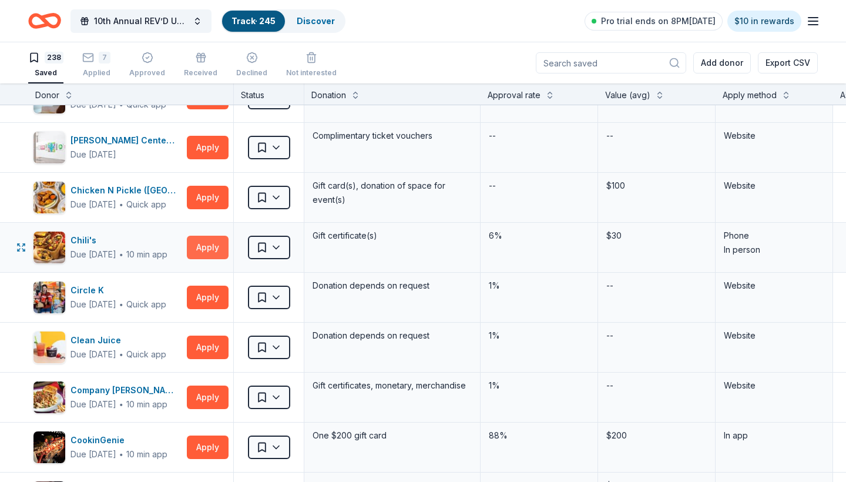
click at [213, 246] on button "Apply" at bounding box center [208, 247] width 42 height 23
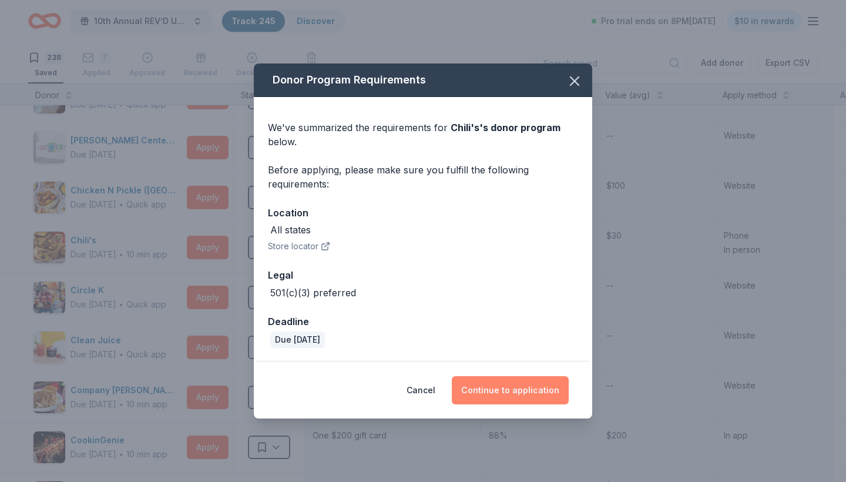
click at [513, 386] on button "Continue to application" at bounding box center [510, 390] width 117 height 28
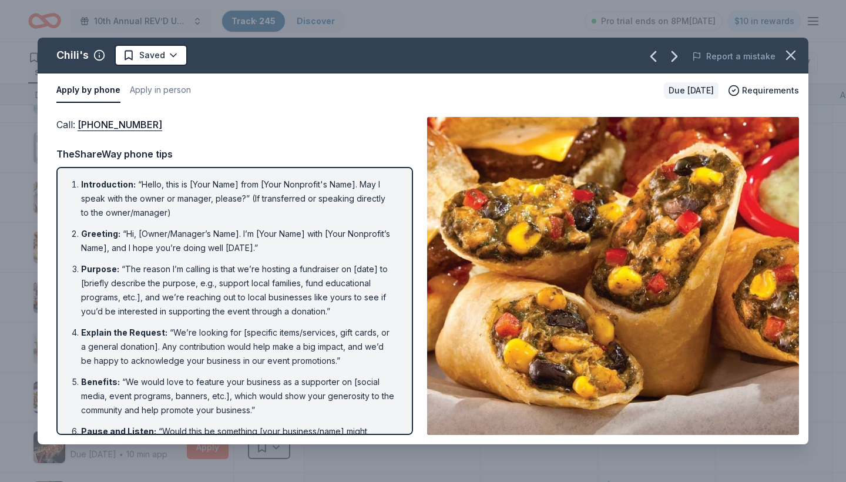
scroll to position [0, 0]
click at [174, 87] on button "Apply in person" at bounding box center [160, 90] width 61 height 25
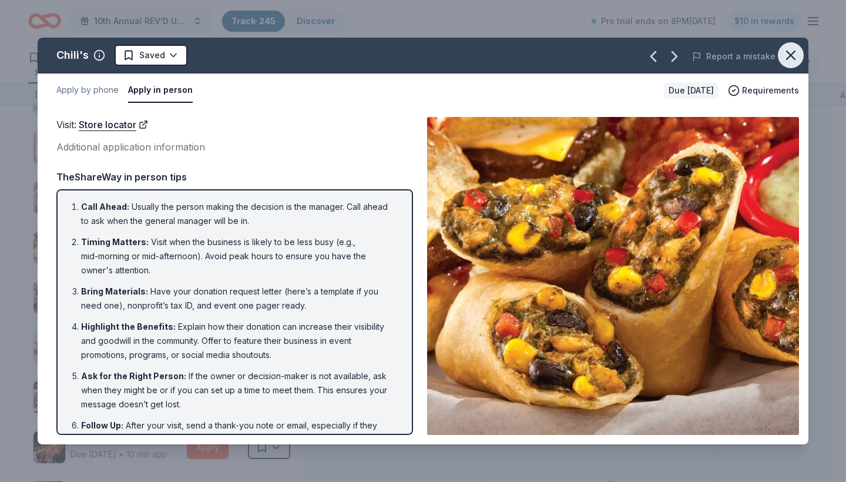
click at [785, 55] on icon "button" at bounding box center [790, 55] width 16 height 16
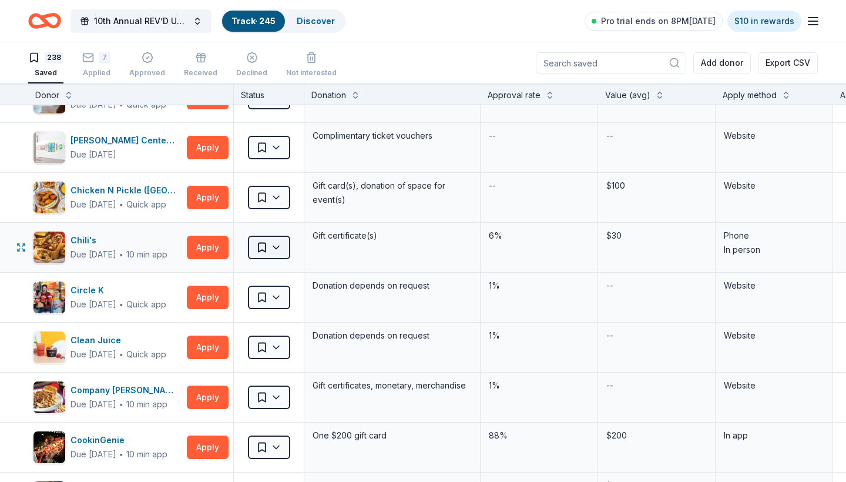
click at [278, 250] on html "10th Annual REV’D UP for [MEDICAL_DATA] Car Show & Special Needs Resource Fair …" at bounding box center [423, 241] width 846 height 482
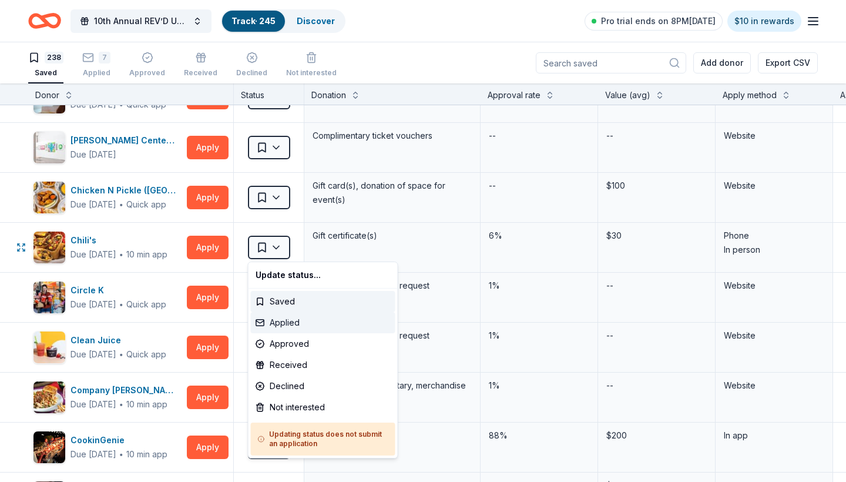
click at [282, 324] on div "Applied" at bounding box center [323, 322] width 144 height 21
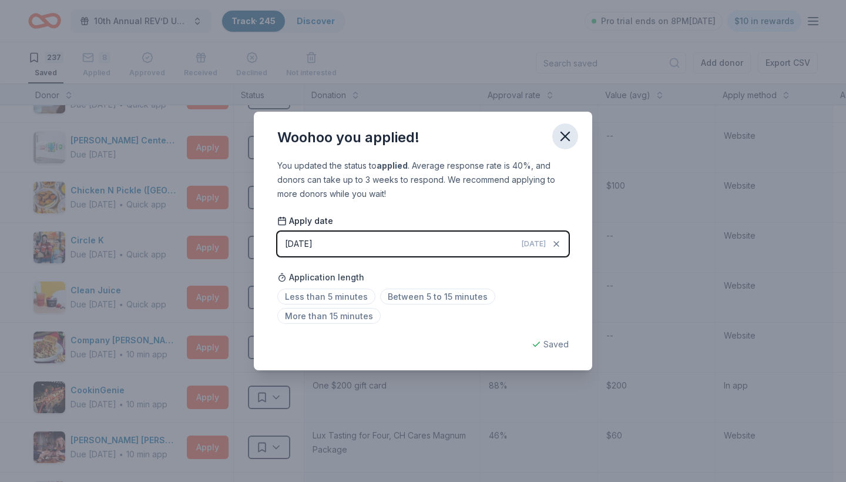
click at [564, 137] on icon "button" at bounding box center [565, 136] width 8 height 8
